Goal: Information Seeking & Learning: Learn about a topic

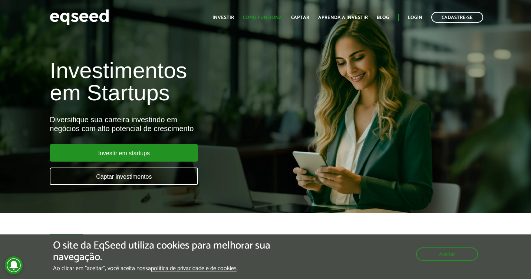
click at [273, 17] on link "Como funciona" at bounding box center [262, 17] width 39 height 5
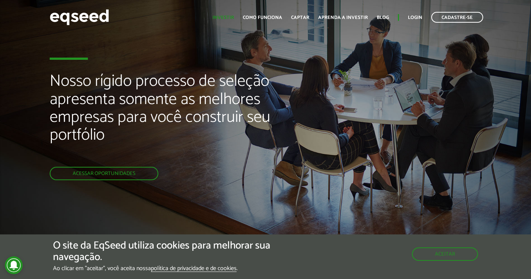
click at [233, 15] on link "Investir" at bounding box center [224, 17] width 22 height 5
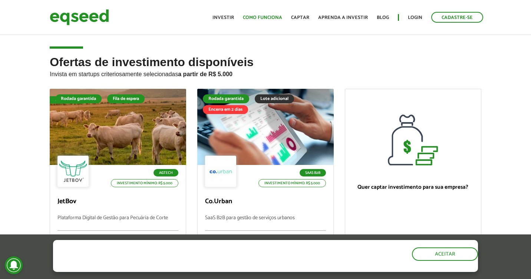
click at [276, 15] on link "Como funciona" at bounding box center [262, 17] width 39 height 5
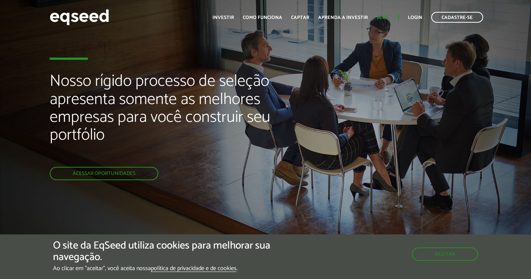
click at [387, 19] on link "Blog" at bounding box center [383, 17] width 12 height 5
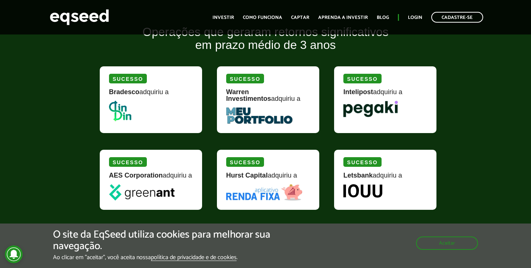
scroll to position [1015, 0]
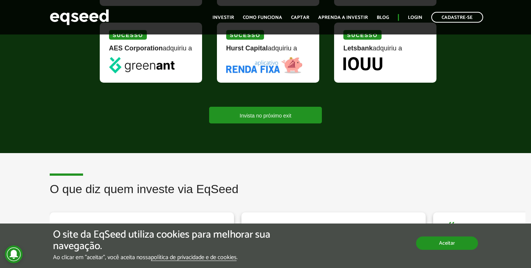
click at [430, 246] on button "Aceitar" at bounding box center [447, 243] width 62 height 13
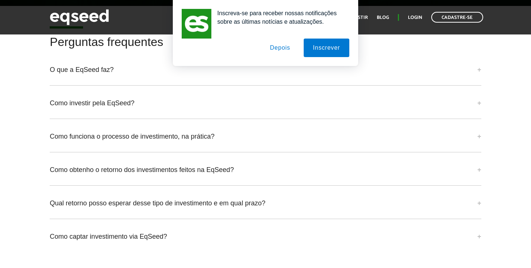
scroll to position [1825, 0]
click at [287, 49] on button "Depois" at bounding box center [280, 48] width 39 height 19
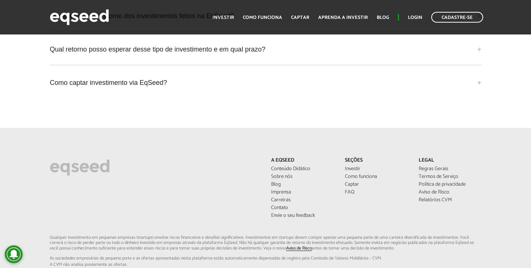
scroll to position [1978, 0]
click at [279, 179] on link "Sobre nós" at bounding box center [302, 176] width 63 height 5
